Goal: Task Accomplishment & Management: Complete application form

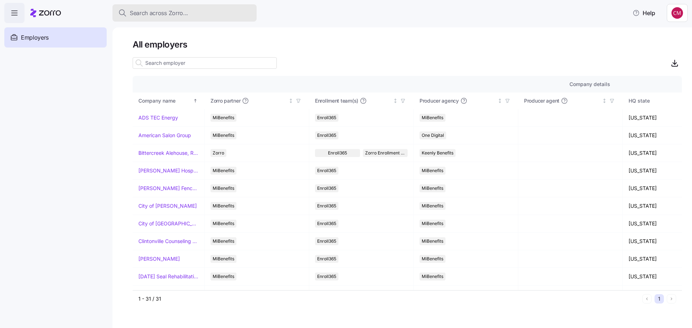
click at [177, 13] on span "Search across Zorro..." at bounding box center [159, 13] width 58 height 9
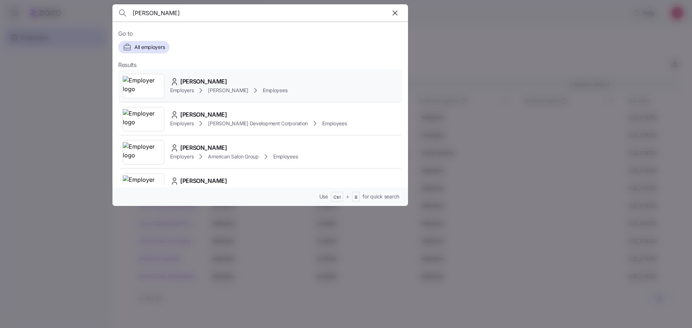
type input "[PERSON_NAME]"
click at [140, 84] on img at bounding box center [143, 86] width 41 height 20
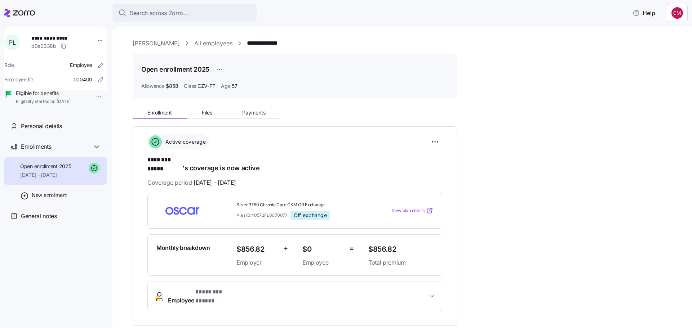
scroll to position [36, 0]
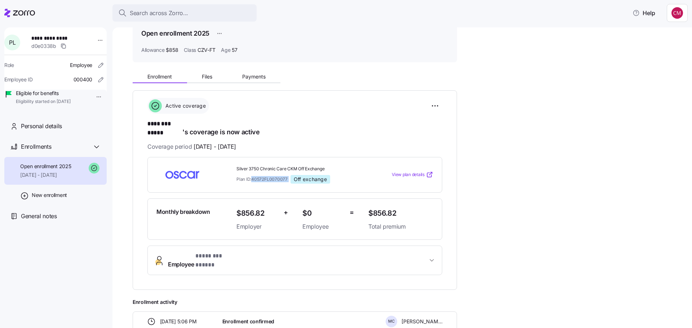
drag, startPoint x: 252, startPoint y: 171, endPoint x: 290, endPoint y: 175, distance: 38.0
click at [290, 175] on div "Plan ID: 40572FL0070077 Off exchange" at bounding box center [300, 179] width 126 height 9
click at [538, 159] on div "**********" at bounding box center [408, 272] width 550 height 409
click at [527, 136] on div "**********" at bounding box center [408, 272] width 550 height 409
click at [437, 102] on html "**********" at bounding box center [346, 162] width 692 height 324
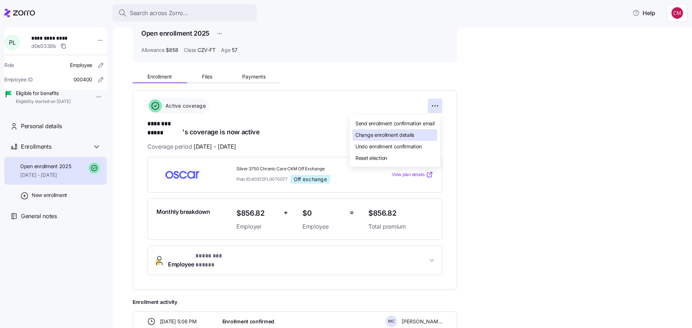
click at [401, 136] on span "Change enrollment details" at bounding box center [385, 135] width 59 height 7
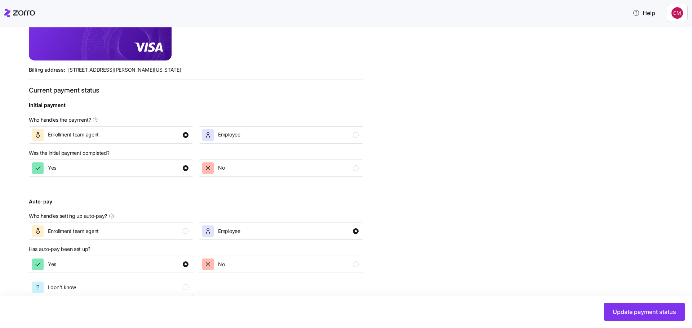
scroll to position [229, 0]
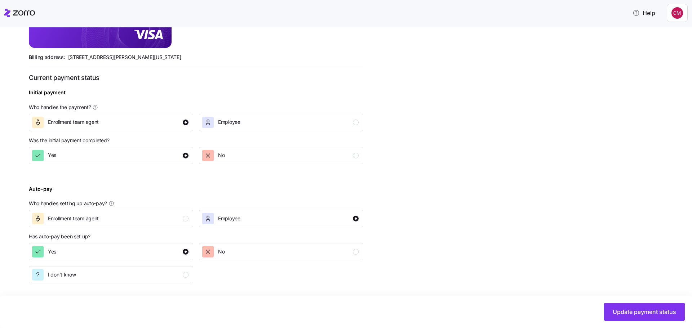
drag, startPoint x: 434, startPoint y: 145, endPoint x: 524, endPoint y: 181, distance: 96.3
click at [434, 145] on div "Update payment status upon enrollment confirmation Zorro Pay Payments paid from…" at bounding box center [351, 106] width 645 height 425
click at [650, 312] on span "Update payment status" at bounding box center [644, 312] width 63 height 9
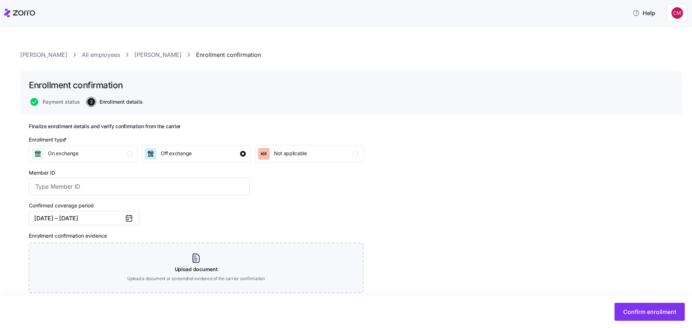
click at [650, 311] on span "Confirm enrollment" at bounding box center [649, 312] width 53 height 9
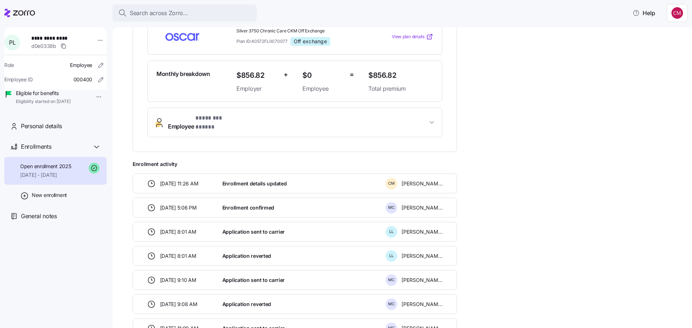
scroll to position [180, 0]
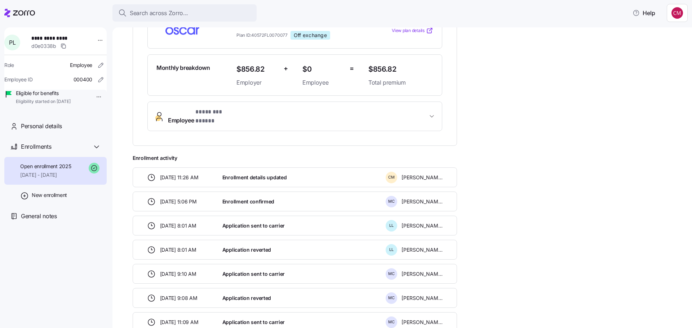
click at [291, 170] on div "Enrollment details updated" at bounding box center [301, 177] width 163 height 15
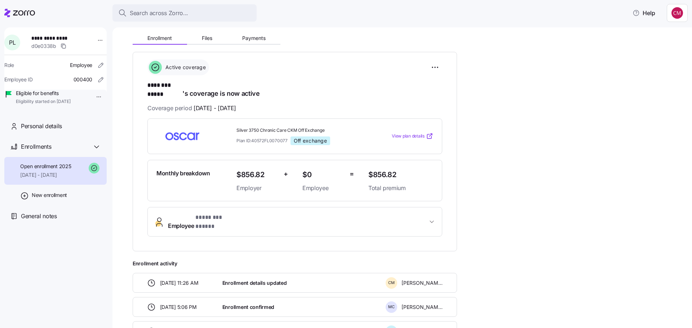
scroll to position [0, 0]
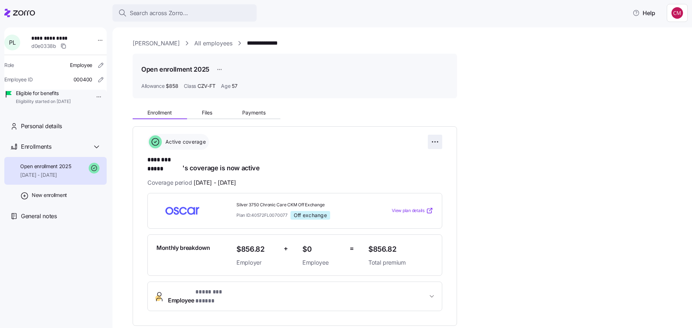
click at [437, 141] on html "**********" at bounding box center [346, 162] width 692 height 324
click at [401, 173] on span "Change enrollment details" at bounding box center [385, 171] width 59 height 7
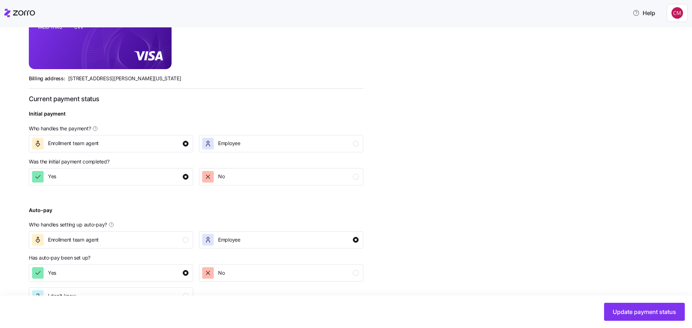
scroll to position [229, 0]
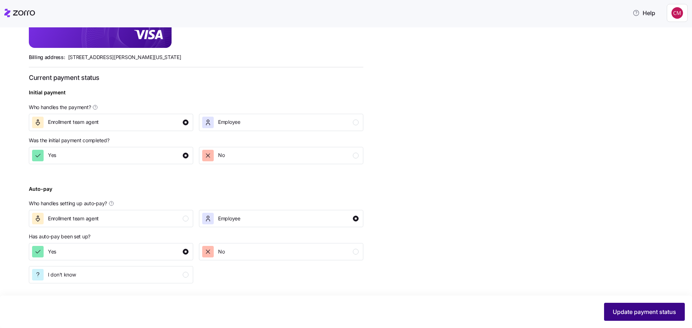
click at [616, 305] on button "Update payment status" at bounding box center [644, 312] width 81 height 18
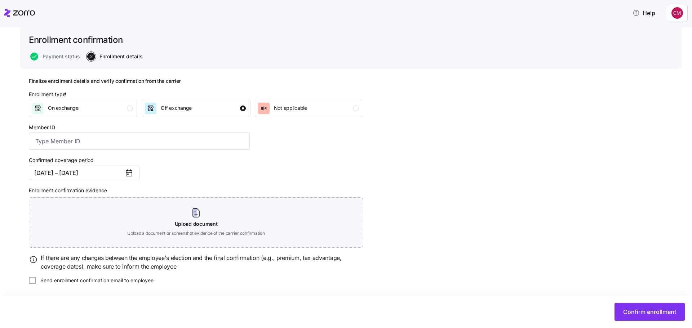
scroll to position [46, 0]
click at [436, 179] on div "Finalize enrollment details and verify confirmation from the carrier Enrollment…" at bounding box center [351, 198] width 645 height 243
click at [674, 309] on span "Confirm enrollment" at bounding box center [649, 312] width 53 height 9
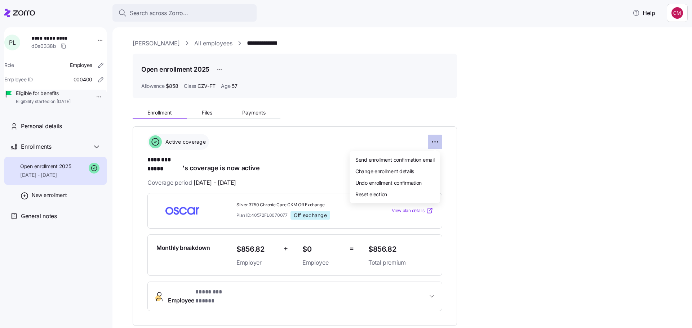
click at [434, 142] on html "**********" at bounding box center [346, 162] width 692 height 324
click at [365, 192] on span "Reset election" at bounding box center [372, 194] width 32 height 7
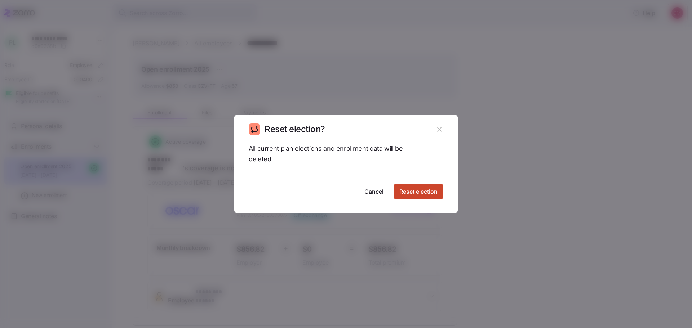
click at [416, 191] on span "Reset election" at bounding box center [419, 191] width 38 height 9
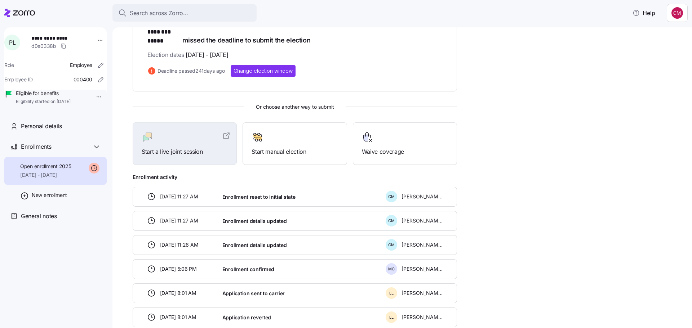
scroll to position [43, 0]
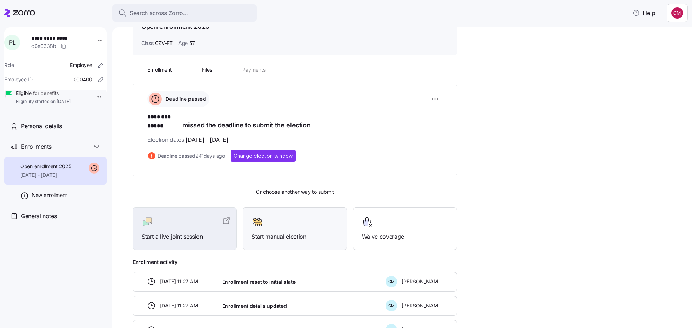
click at [285, 217] on div at bounding box center [295, 223] width 86 height 12
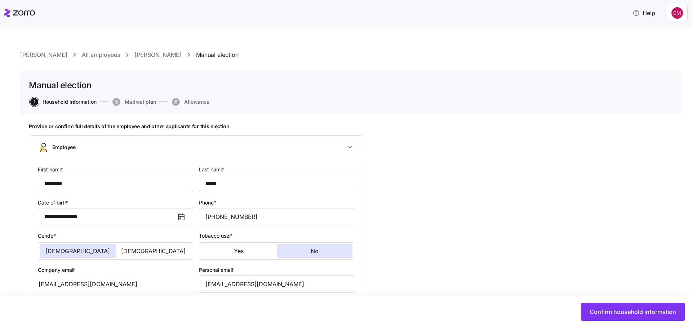
type input "CZV-FT"
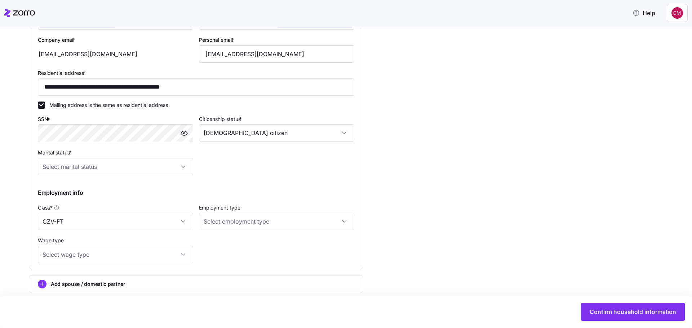
scroll to position [263, 0]
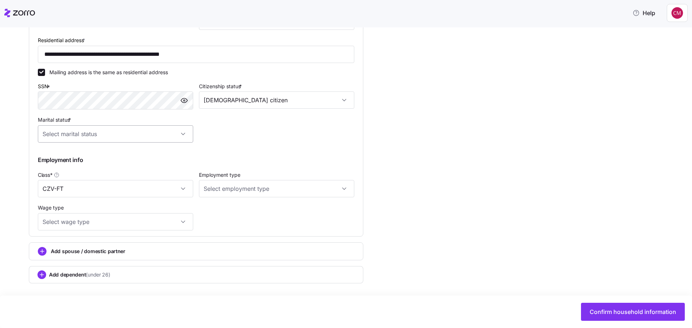
click at [169, 131] on input "Marital status *" at bounding box center [115, 133] width 155 height 17
click at [81, 153] on div "Single" at bounding box center [116, 156] width 150 height 15
type input "Single"
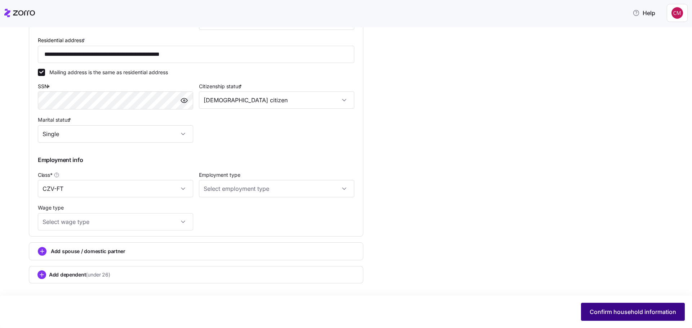
click at [615, 308] on button "Confirm household information" at bounding box center [633, 312] width 104 height 18
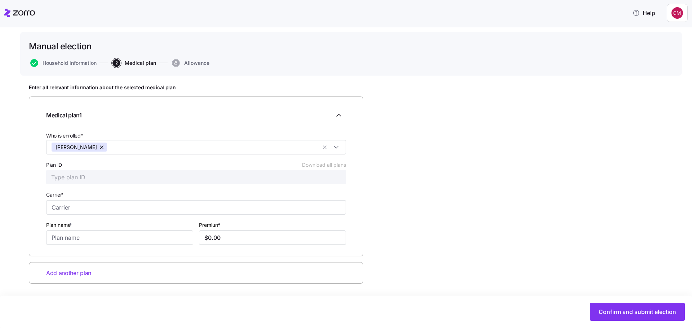
scroll to position [39, 0]
click at [131, 176] on input "Plan ID Download all plans" at bounding box center [196, 177] width 300 height 14
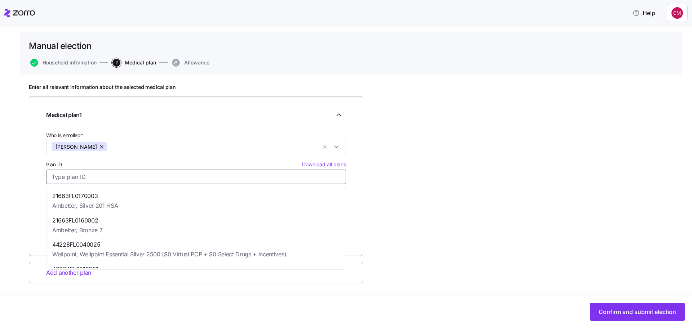
paste input "40572FL0070077"
type input "40572FL0070077"
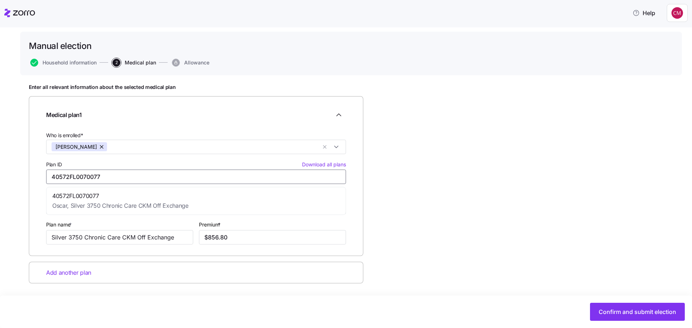
type input "Oscar"
type input "Silver 3750 Chronic Care CKM Off Exchange"
type input "$856.80"
click at [124, 200] on span "40572FL0070077" at bounding box center [120, 196] width 136 height 9
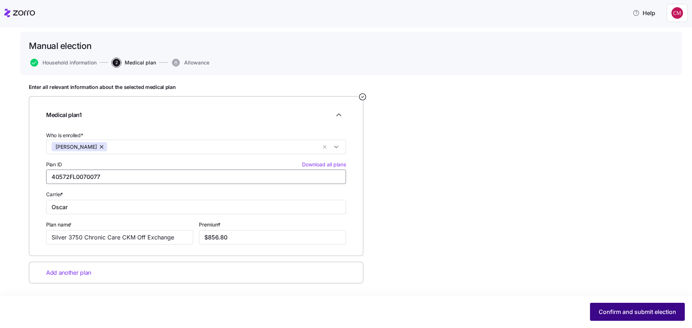
type input "40572FL0070077"
click at [621, 310] on span "Confirm and submit election" at bounding box center [638, 312] width 78 height 9
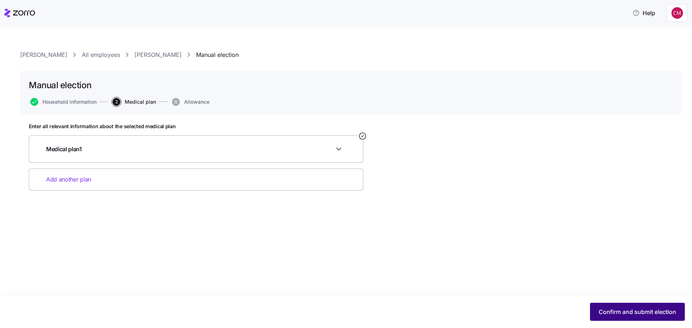
scroll to position [0, 0]
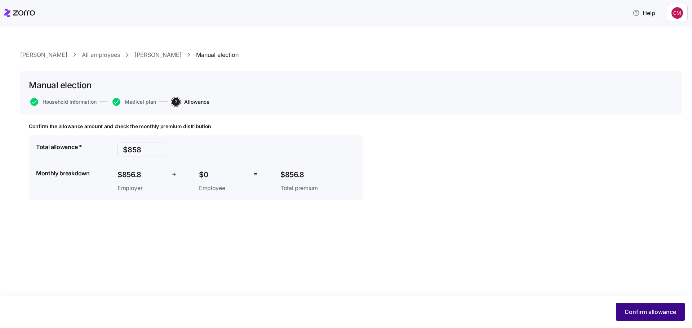
click at [640, 310] on span "Confirm allowance" at bounding box center [651, 312] width 52 height 9
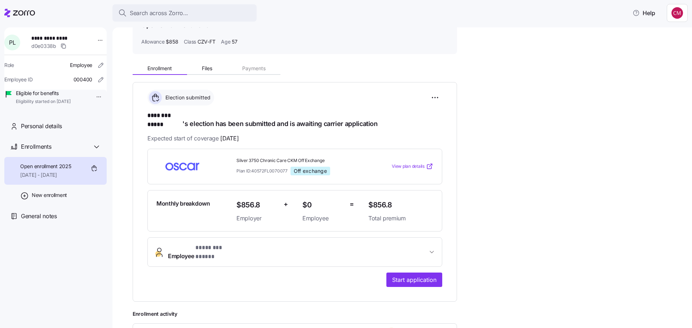
scroll to position [36, 0]
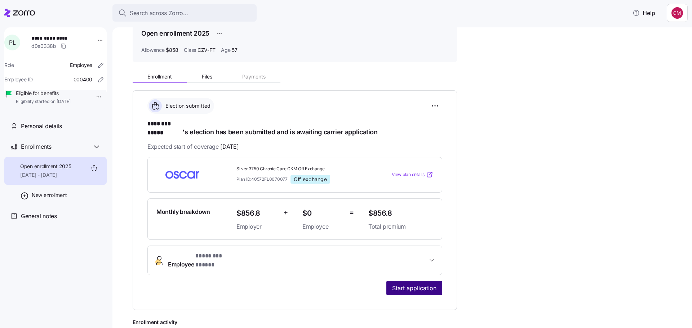
click at [416, 284] on span "Start application" at bounding box center [414, 288] width 44 height 9
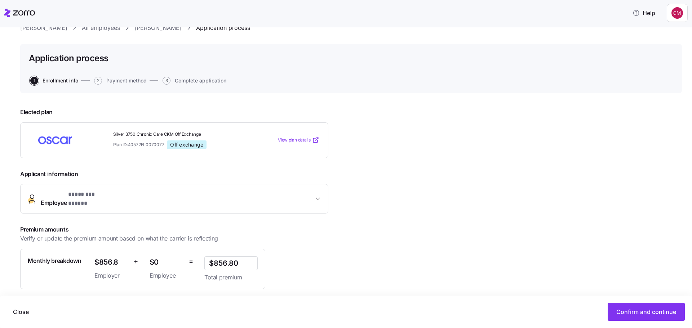
scroll to position [76, 0]
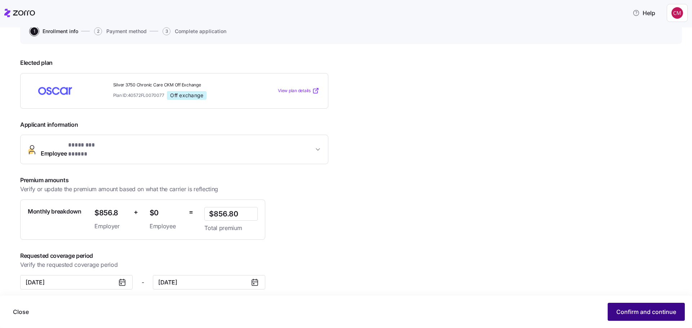
click at [646, 309] on span "Confirm and continue" at bounding box center [647, 312] width 60 height 9
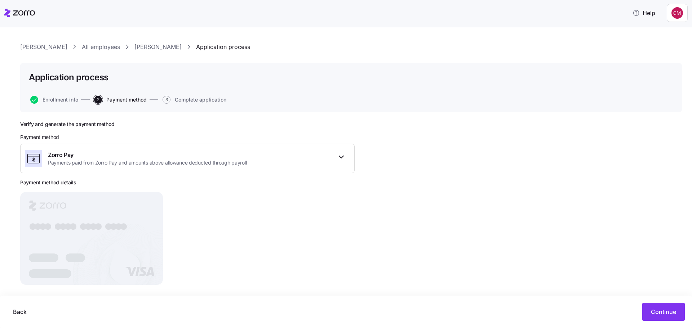
scroll to position [15, 0]
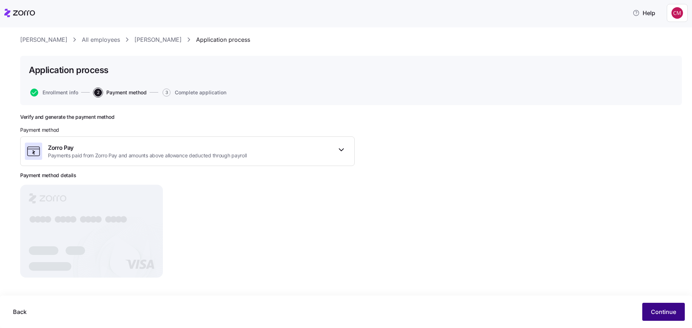
click at [663, 312] on span "Continue" at bounding box center [663, 312] width 25 height 9
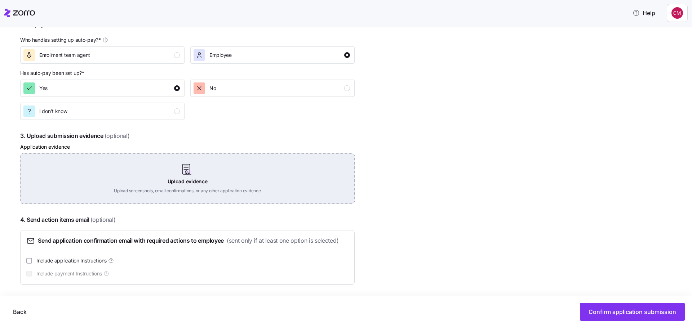
scroll to position [326, 0]
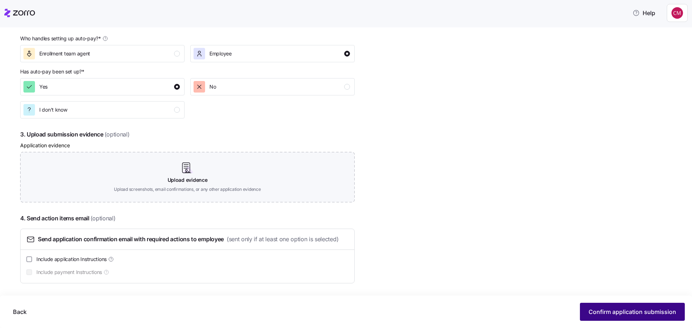
click at [596, 312] on span "Confirm application submission" at bounding box center [633, 312] width 88 height 9
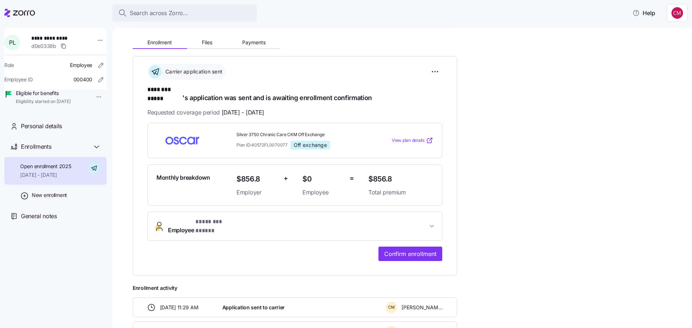
scroll to position [72, 0]
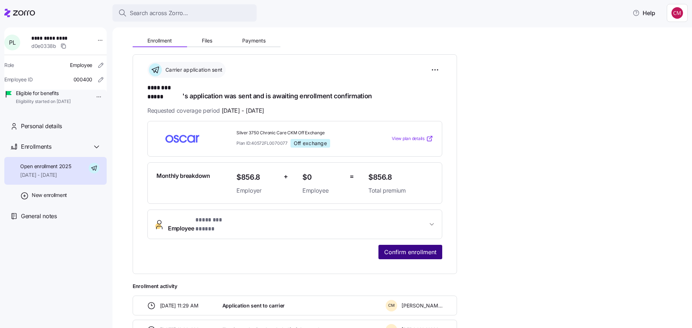
click at [419, 248] on span "Confirm enrollment" at bounding box center [410, 252] width 52 height 9
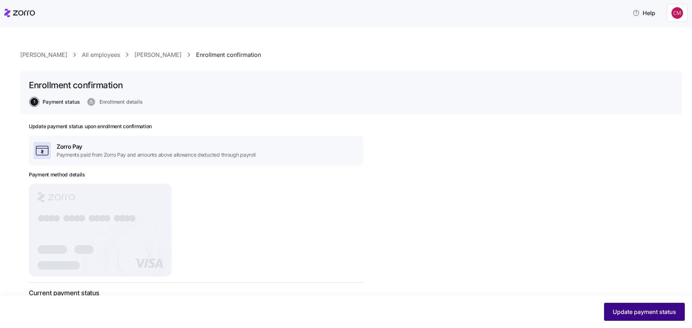
click at [636, 308] on span "Update payment status" at bounding box center [644, 312] width 63 height 9
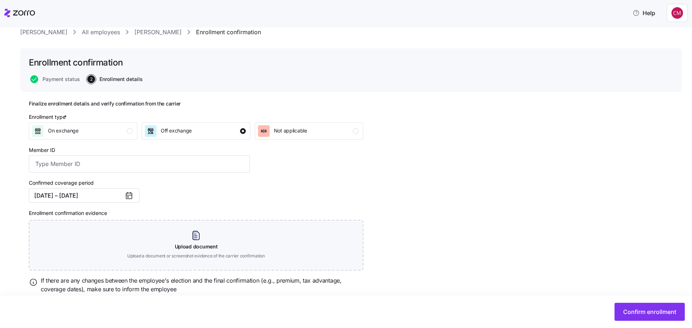
scroll to position [46, 0]
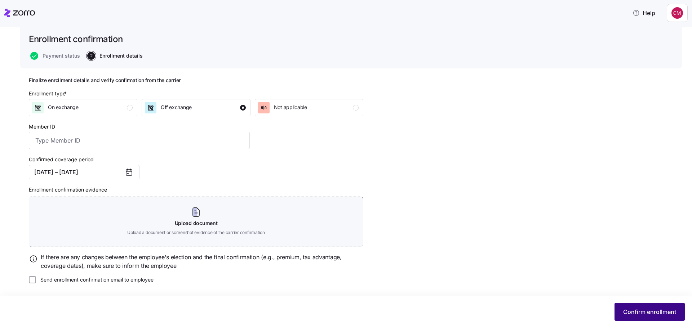
click at [645, 308] on button "Confirm enrollment" at bounding box center [650, 312] width 70 height 18
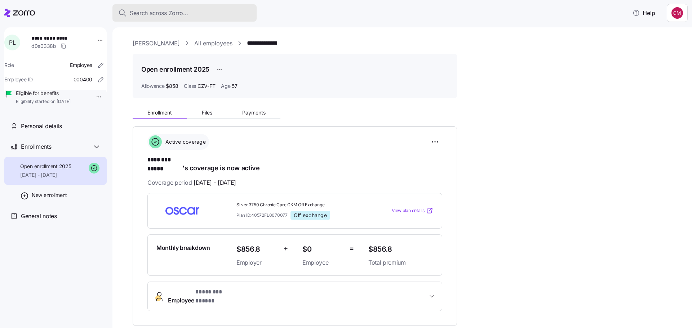
click at [178, 12] on span "Search across Zorro..." at bounding box center [159, 13] width 58 height 9
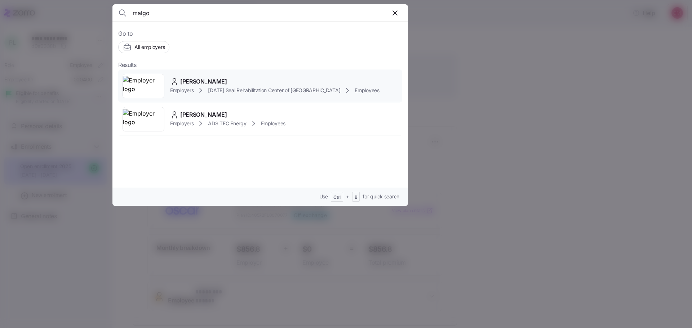
type input "malgo"
click at [141, 82] on img at bounding box center [143, 86] width 41 height 20
